Goal: Navigation & Orientation: Go to known website

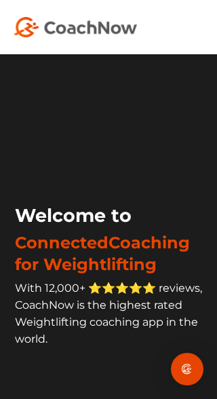
click at [195, 374] on img "Open Intercom Messenger" at bounding box center [187, 369] width 16 height 16
click at [195, 373] on div "Open Intercom Messenger" at bounding box center [187, 369] width 33 height 33
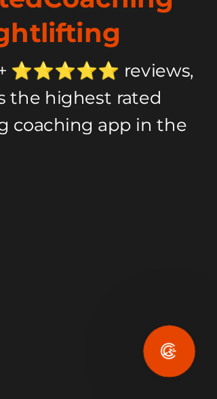
scroll to position [96, 0]
